Goal: Information Seeking & Learning: Stay updated

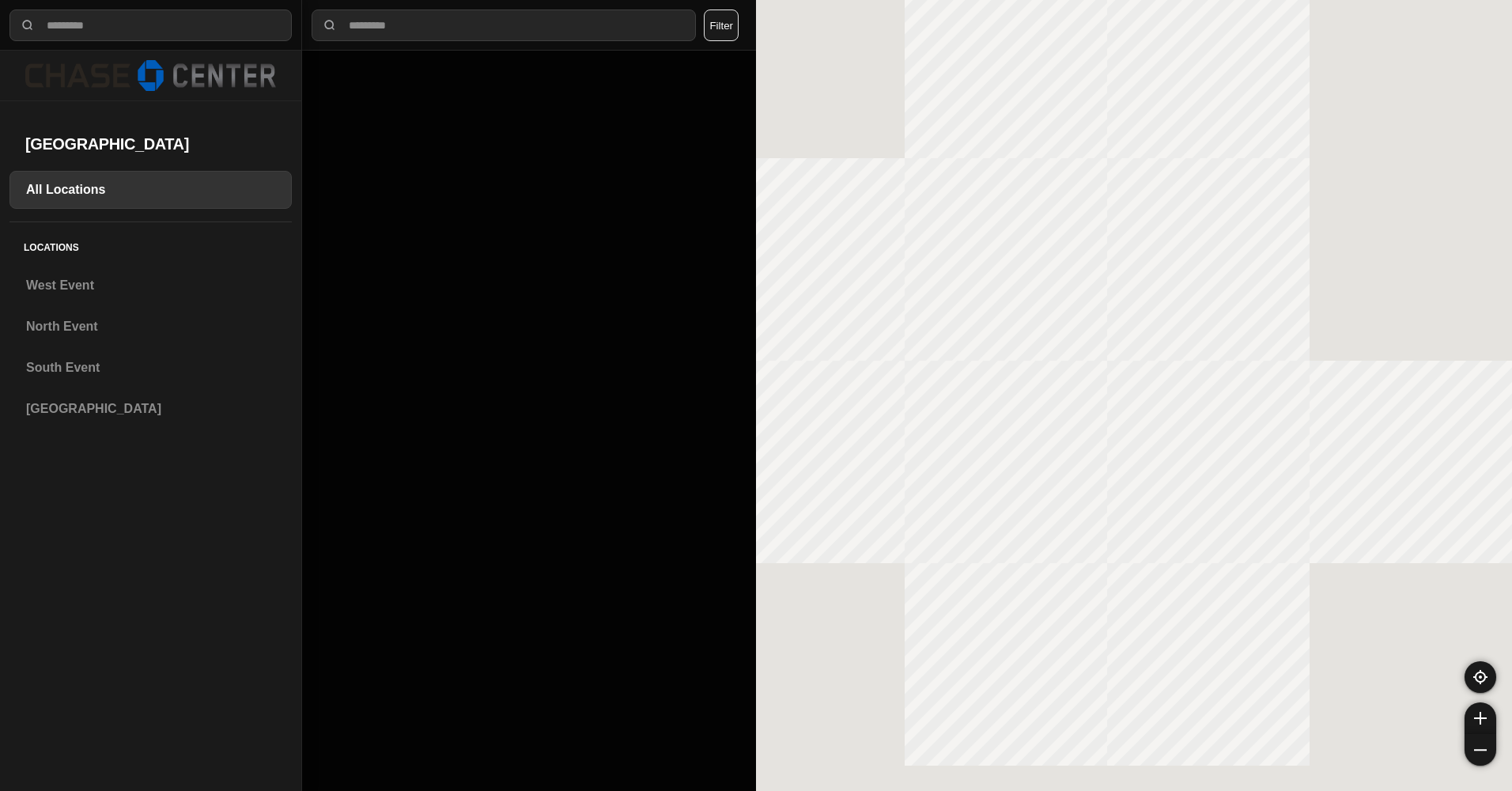
select select "*"
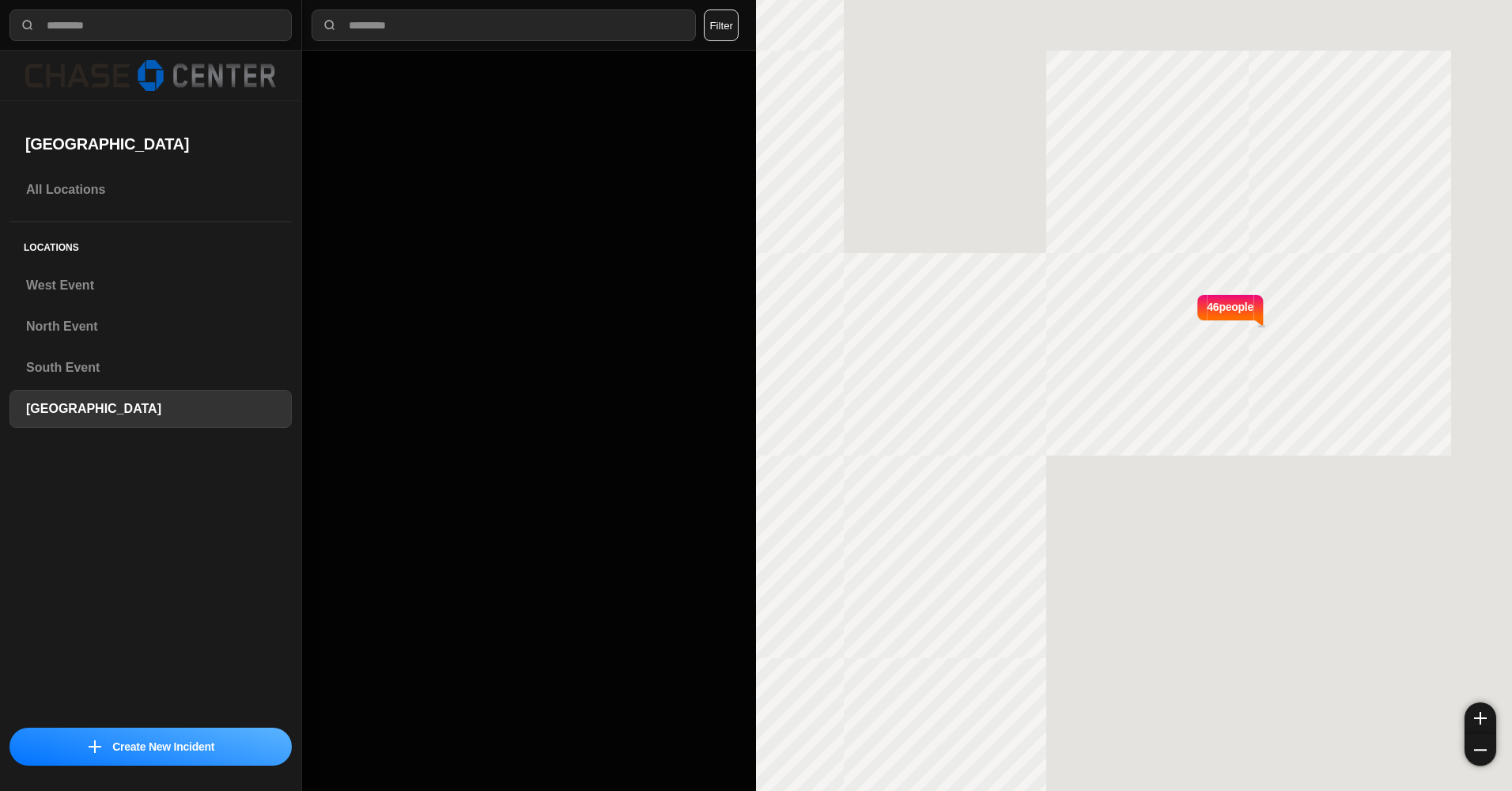
select select "*"
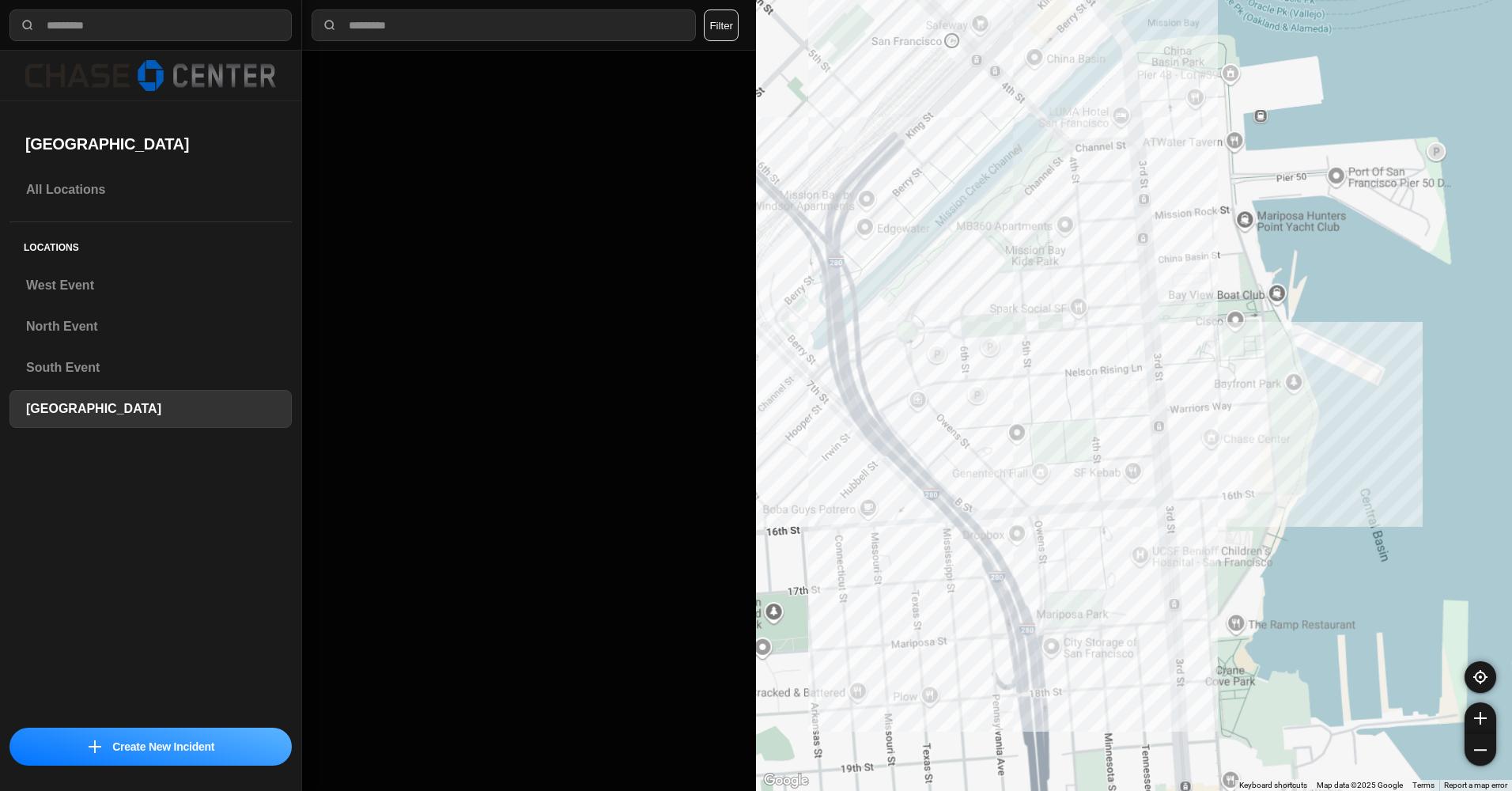
drag, startPoint x: 1021, startPoint y: 315, endPoint x: 1089, endPoint y: 411, distance: 117.6
click at [1089, 411] on div at bounding box center [1134, 395] width 756 height 791
